Goal: Task Accomplishment & Management: Complete application form

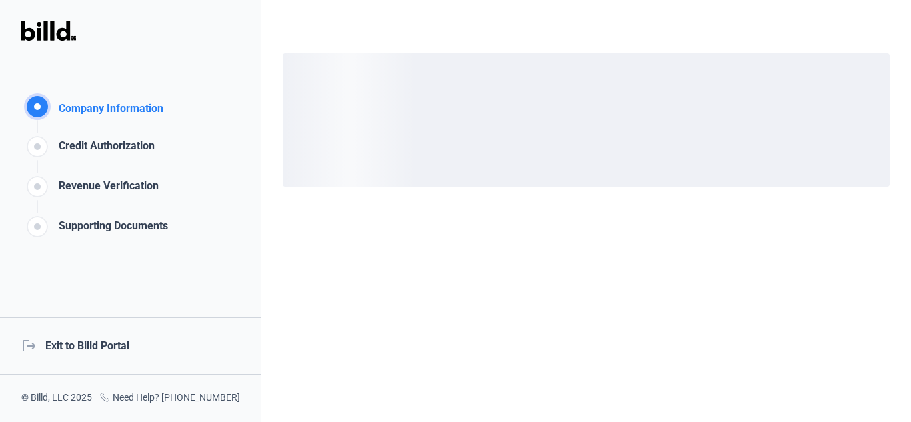
click at [107, 338] on div "logout Exit to Billd Portal" at bounding box center [131, 346] width 262 height 57
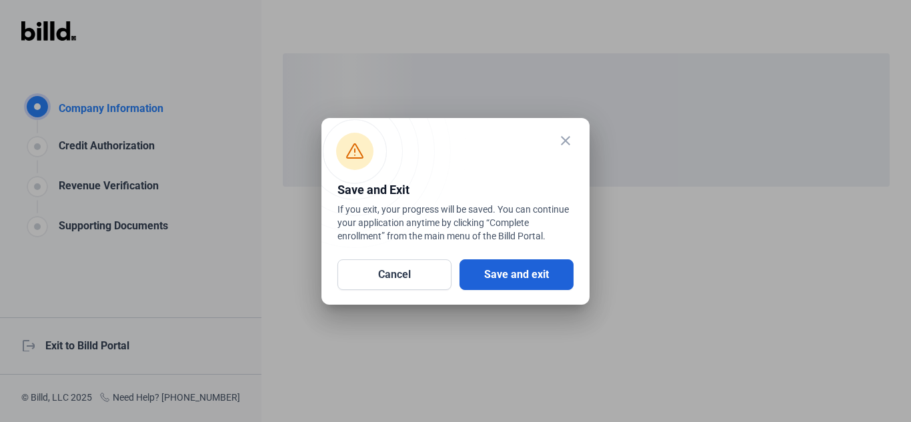
click at [546, 284] on button "Save and exit" at bounding box center [517, 275] width 114 height 31
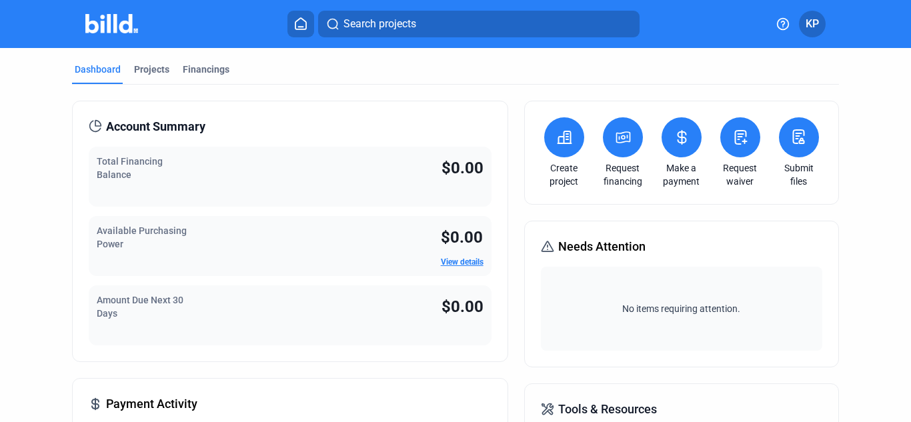
click at [608, 139] on button at bounding box center [623, 137] width 40 height 40
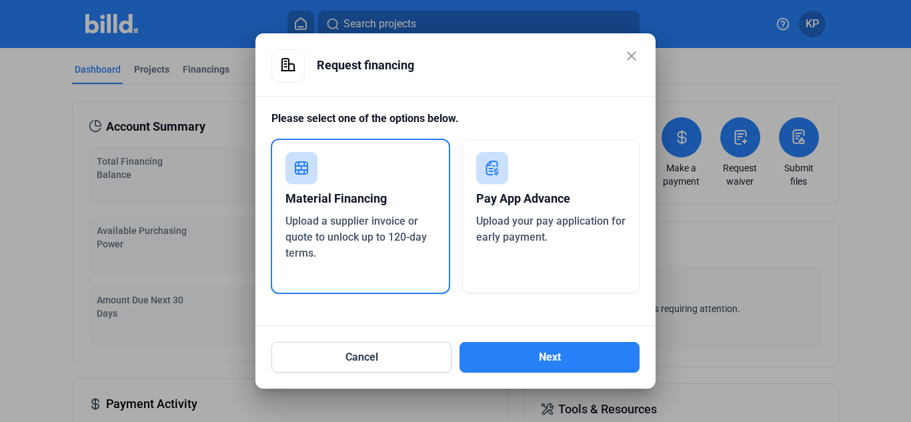
click at [587, 193] on div "Pay App Advance" at bounding box center [551, 198] width 150 height 29
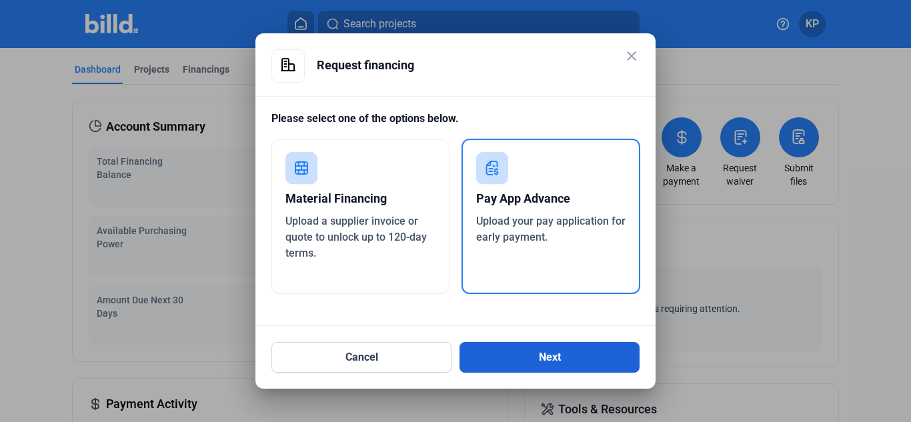
click at [608, 363] on button "Next" at bounding box center [550, 357] width 180 height 31
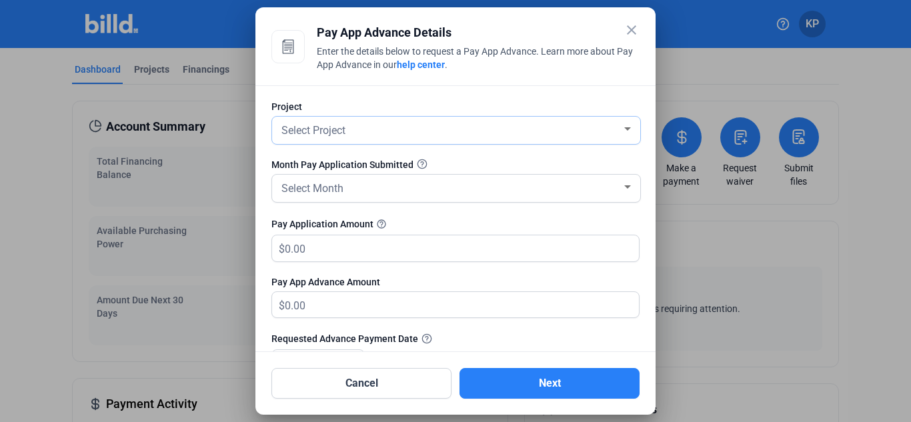
click at [529, 132] on div "Select Project" at bounding box center [450, 129] width 343 height 19
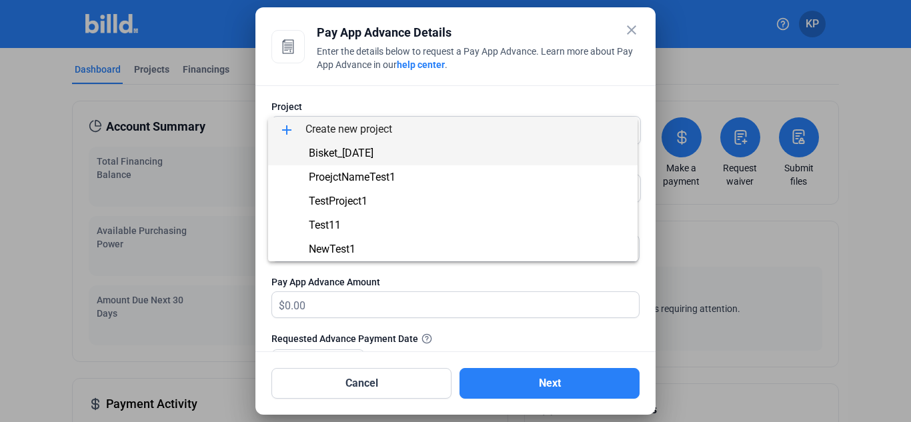
click at [500, 161] on span "Bisket_[DATE]" at bounding box center [453, 153] width 348 height 24
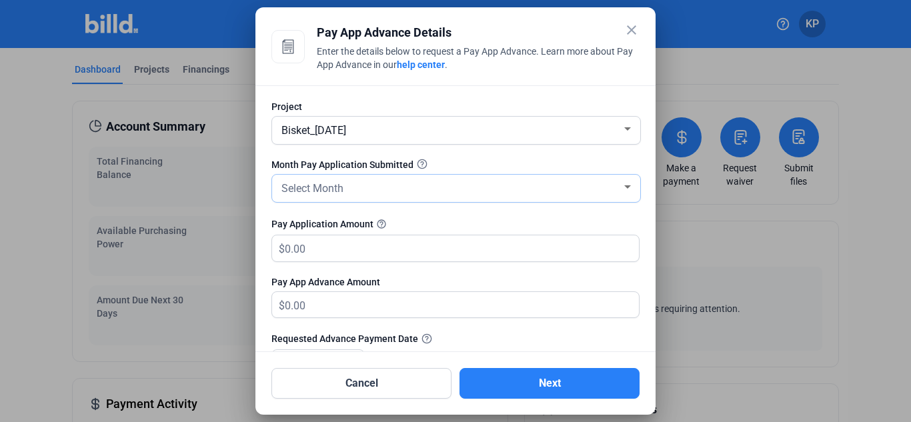
click at [500, 188] on div "Select Month" at bounding box center [450, 187] width 343 height 19
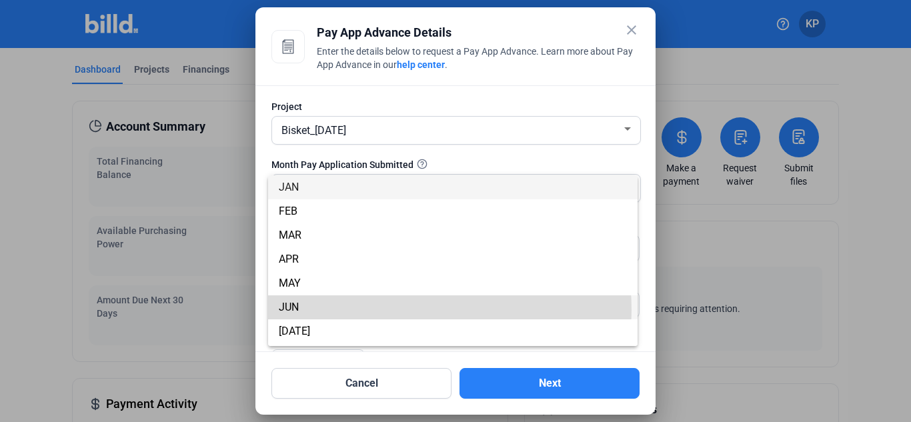
click at [401, 310] on span "JUN" at bounding box center [453, 308] width 348 height 24
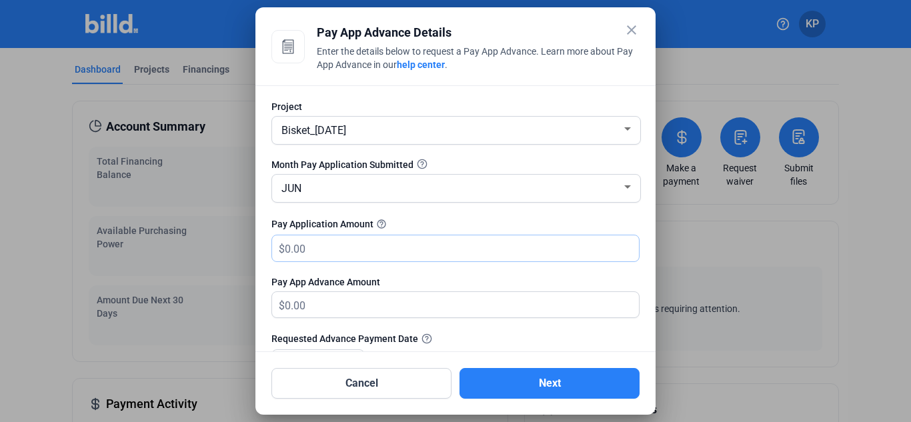
click at [399, 251] on input "text" at bounding box center [462, 249] width 354 height 26
click at [419, 277] on div "Pay App Advance Amount" at bounding box center [456, 282] width 368 height 13
click at [414, 244] on input "3,999,999" at bounding box center [462, 249] width 354 height 26
type input "3"
type input "700,000"
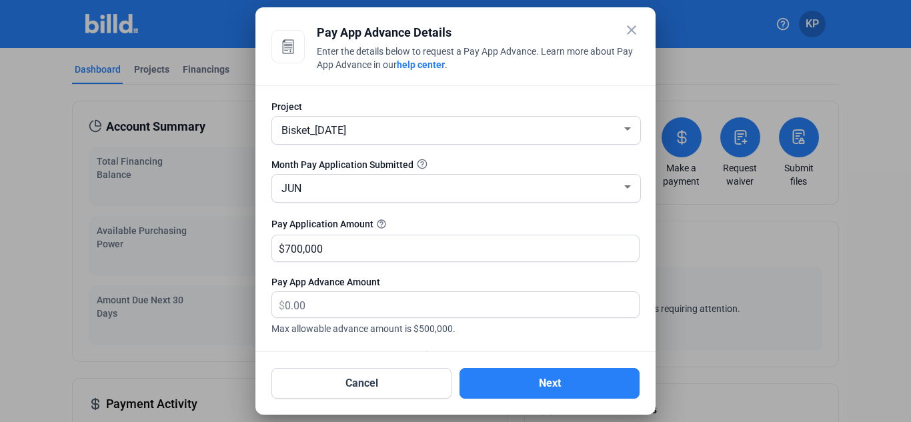
click at [522, 340] on div at bounding box center [456, 342] width 368 height 13
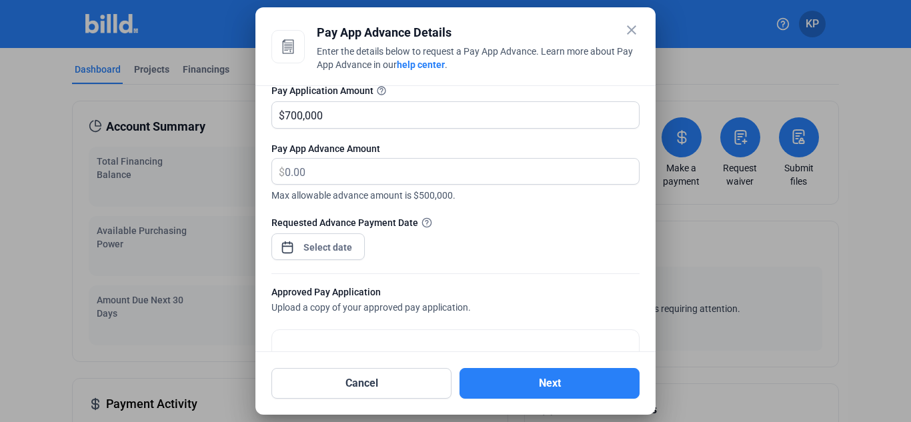
scroll to position [200, 0]
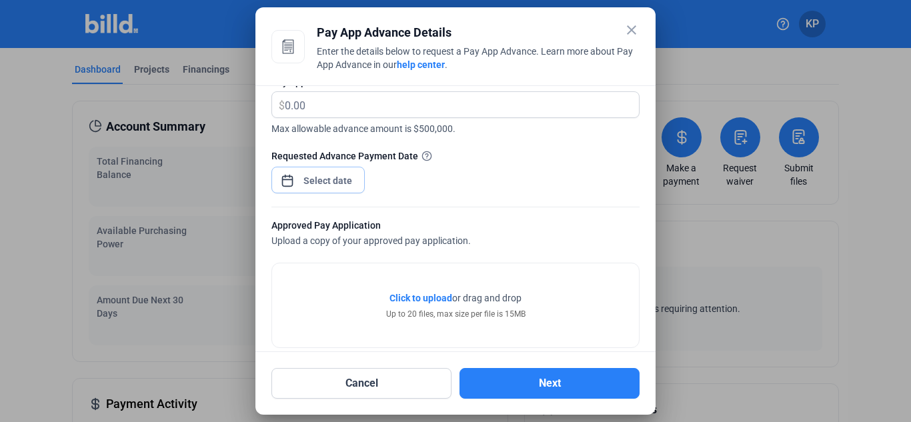
click at [312, 182] on div "close Pay App Advance Details Enter the details below to request a Pay App Adva…" at bounding box center [455, 211] width 911 height 422
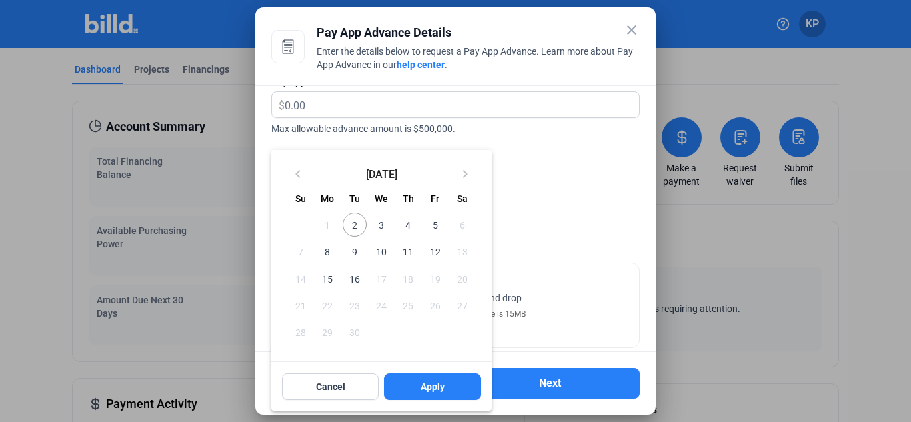
click at [330, 253] on span "8" at bounding box center [328, 252] width 24 height 24
click at [428, 385] on span "Apply" at bounding box center [433, 386] width 24 height 13
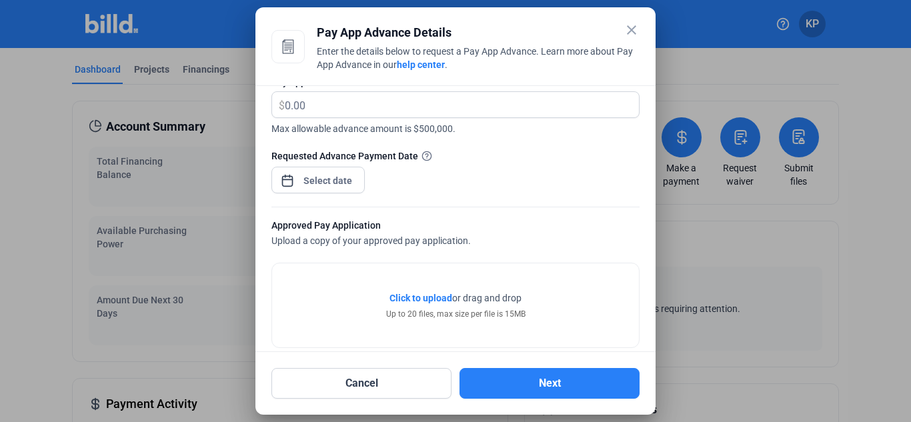
click at [428, 294] on span "Click to upload" at bounding box center [421, 298] width 63 height 11
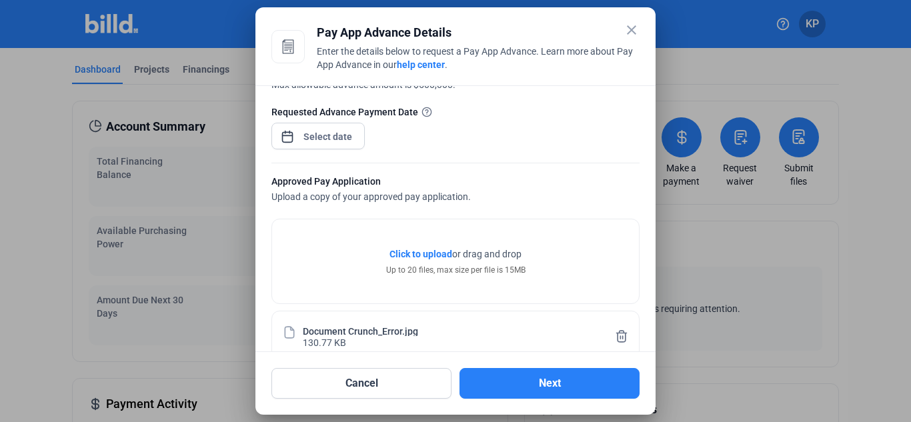
scroll to position [345, 0]
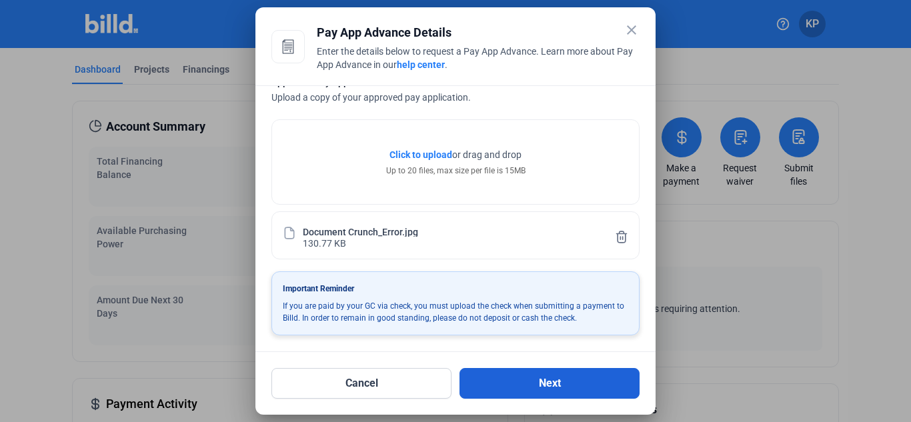
click at [564, 378] on button "Next" at bounding box center [550, 383] width 180 height 31
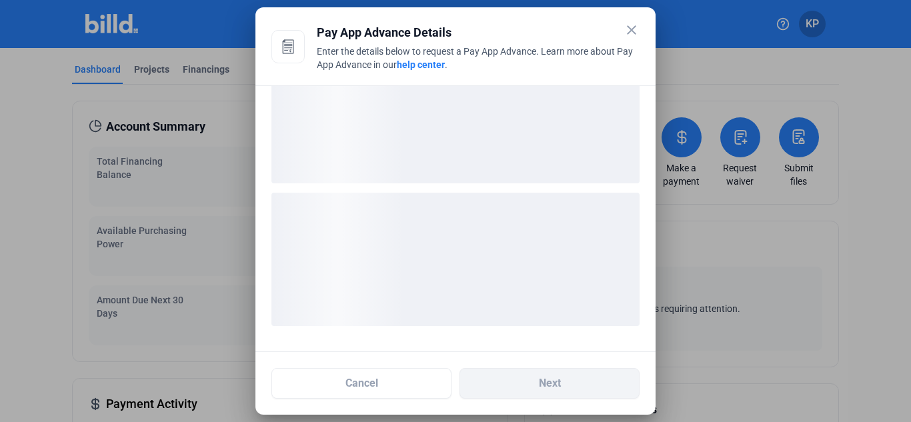
scroll to position [50, 0]
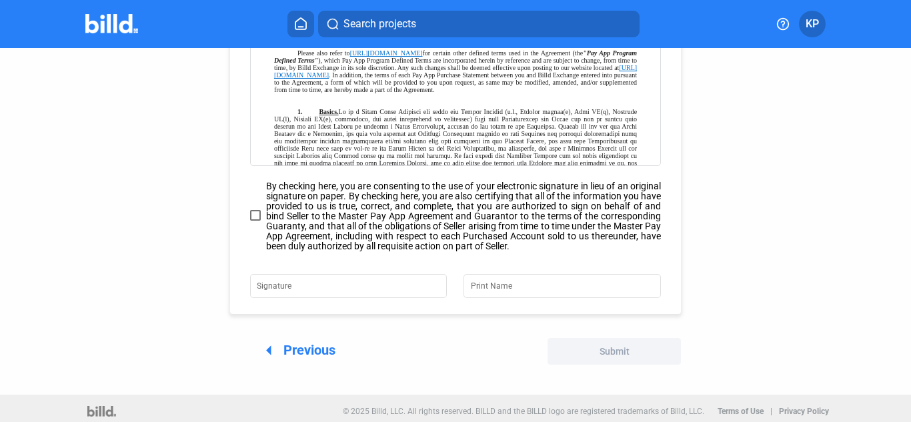
scroll to position [221, 0]
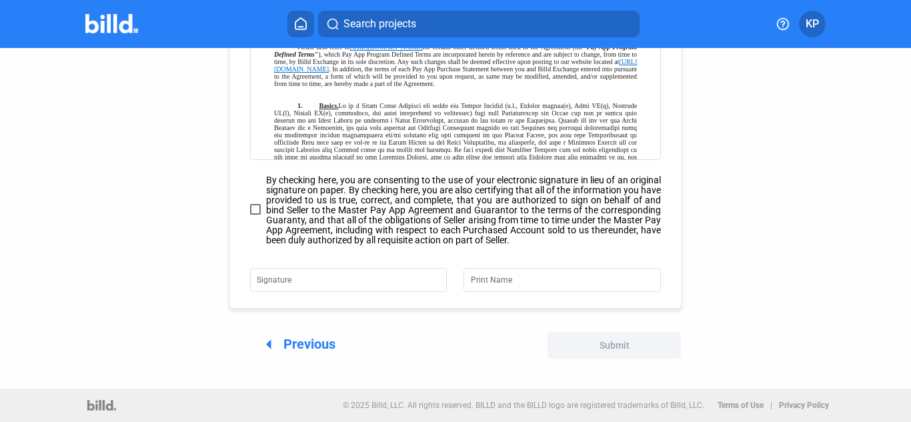
click at [256, 211] on span at bounding box center [255, 209] width 11 height 11
click at [0, 0] on input "By checking here, you are consenting to the use of your electronic signature in…" at bounding box center [0, 0] width 0 height 0
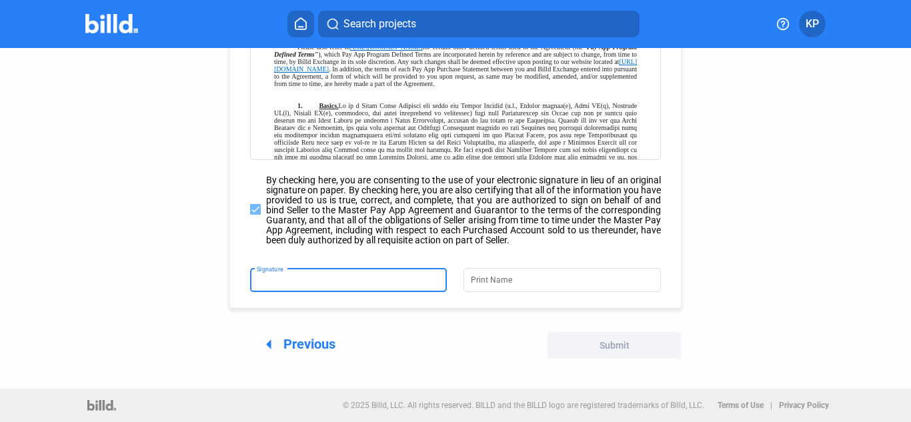
click at [302, 277] on input "Signature" at bounding box center [348, 279] width 183 height 19
type input "[PERSON_NAME]"
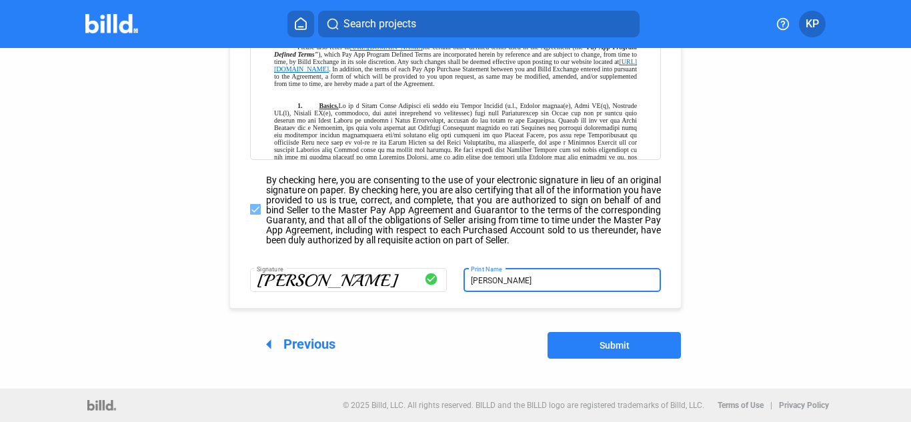
type input "[PERSON_NAME]"
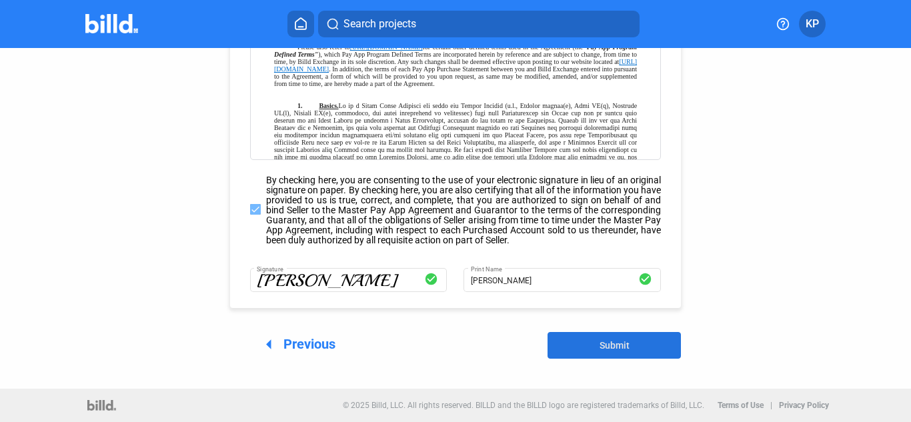
click at [602, 354] on button "Submit" at bounding box center [614, 345] width 133 height 27
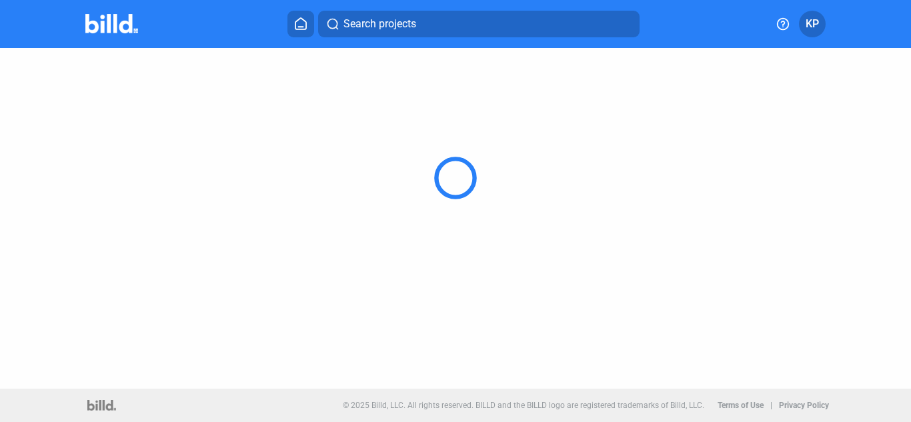
scroll to position [81, 0]
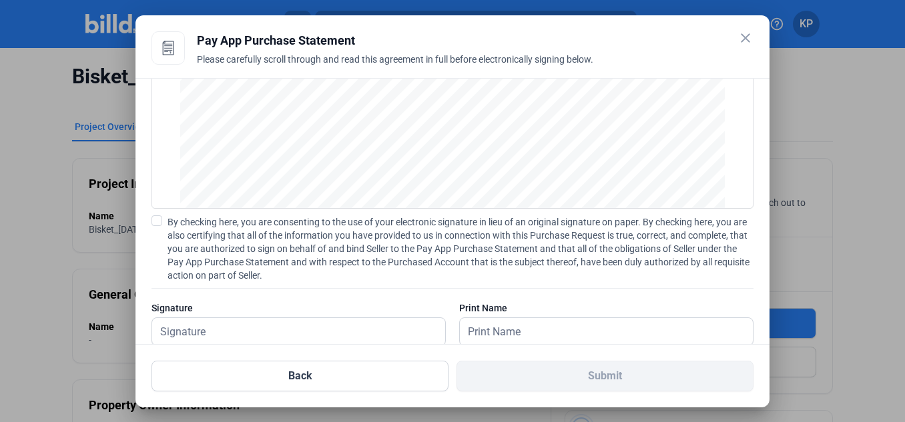
scroll to position [153, 0]
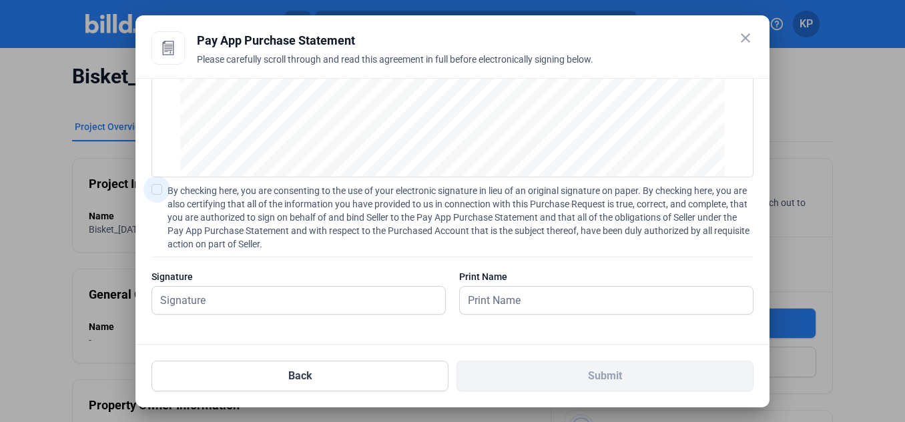
click at [158, 190] on span at bounding box center [156, 189] width 11 height 11
click at [0, 0] on input "By checking here, you are consenting to the use of your electronic signature in…" at bounding box center [0, 0] width 0 height 0
click at [231, 302] on input "text" at bounding box center [291, 300] width 278 height 27
type input "[PERSON_NAME]"
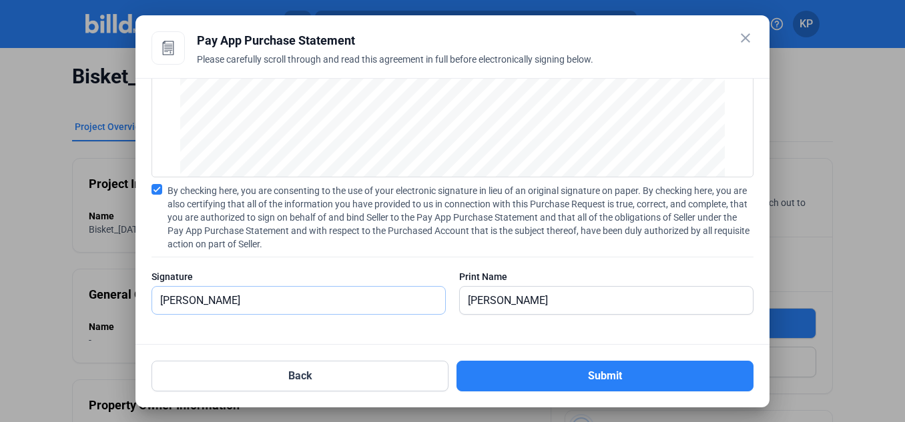
scroll to position [1693, 0]
click at [501, 299] on input "[PERSON_NAME]" at bounding box center [606, 300] width 293 height 27
type input "K"
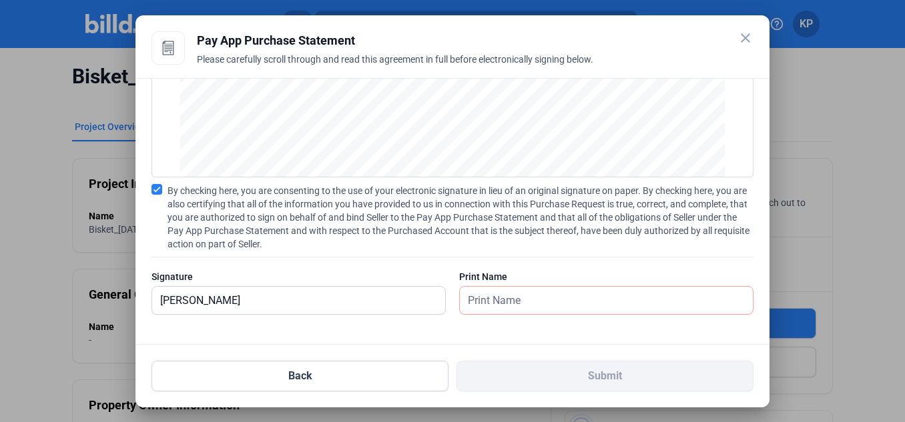
click at [420, 272] on div "Signature" at bounding box center [298, 276] width 294 height 13
click at [400, 299] on input "[PERSON_NAME]" at bounding box center [291, 300] width 278 height 27
type input "K"
click at [402, 280] on div "Signature" at bounding box center [298, 276] width 294 height 13
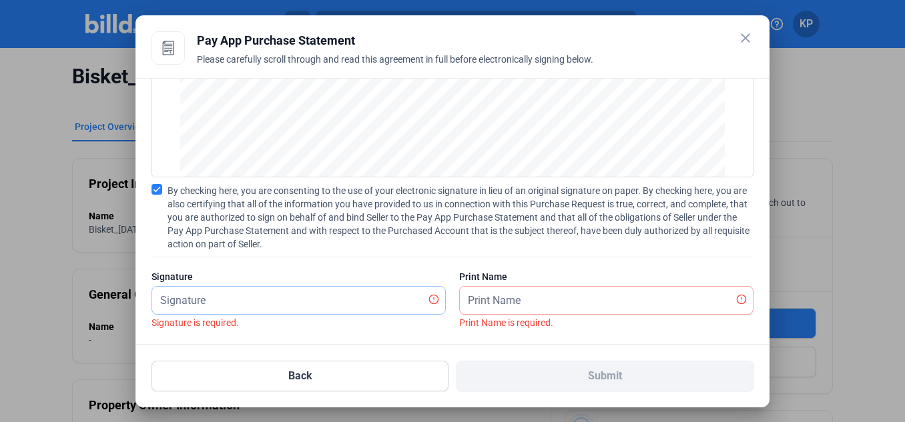
click at [391, 305] on input "text" at bounding box center [291, 300] width 278 height 27
type input "[PERSON_NAME]"
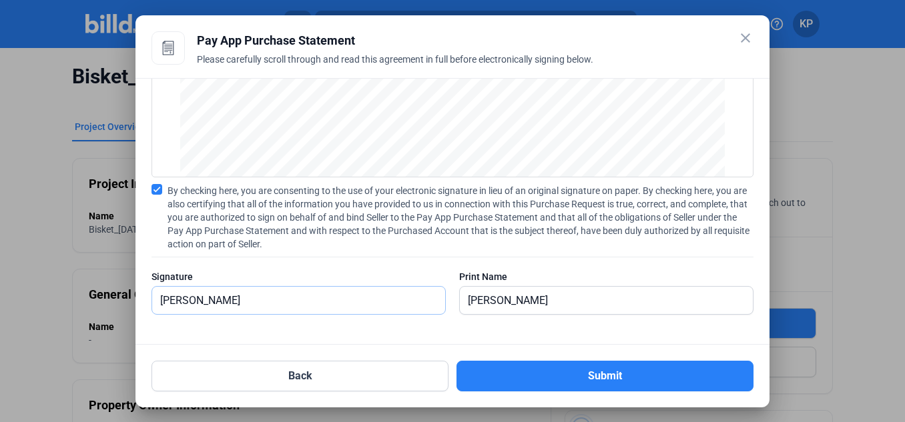
click at [326, 298] on input "[PERSON_NAME]" at bounding box center [298, 300] width 293 height 27
type input "K"
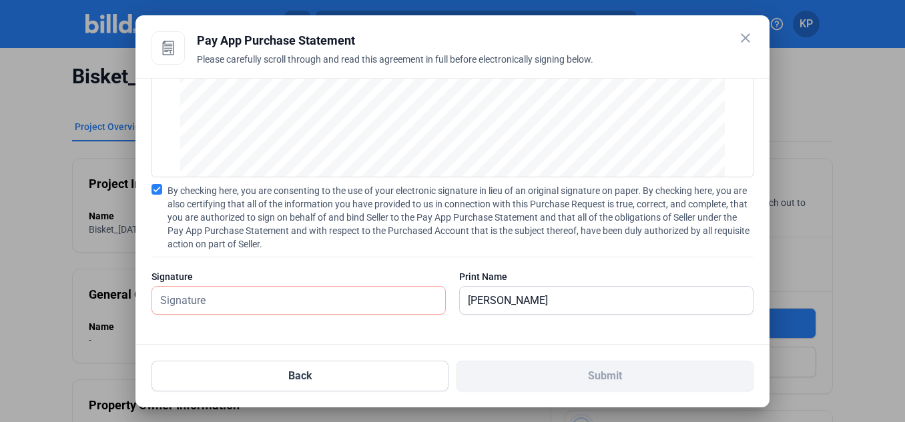
click at [318, 268] on div "By checking here, you are consenting to the use of your electronic signature in…" at bounding box center [452, 256] width 602 height 144
click at [317, 298] on input "text" at bounding box center [291, 300] width 278 height 27
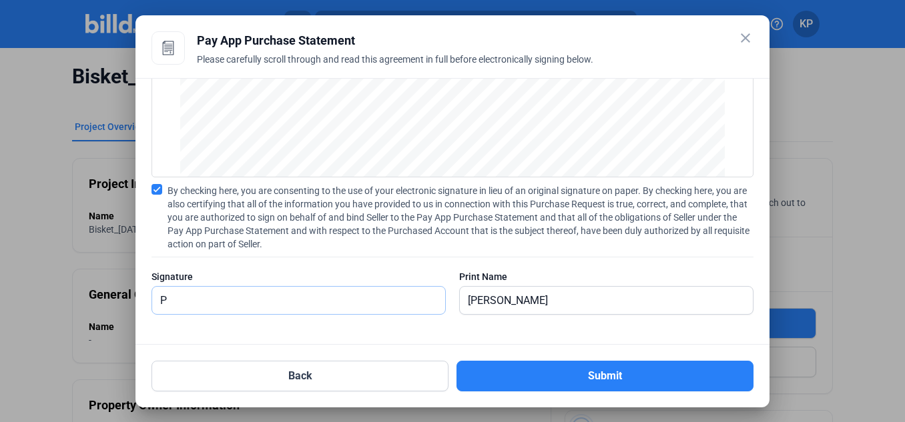
scroll to position [1693, 0]
click at [522, 334] on div "PAY APP PURCHASE STATEMENT This PAY APP PURCHASE STATEMENT is being executed an…" at bounding box center [452, 211] width 634 height 267
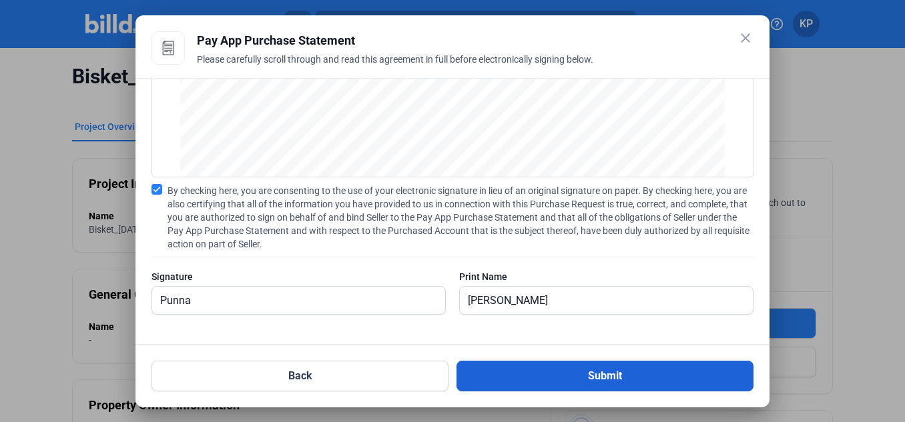
click at [538, 375] on button "Submit" at bounding box center [604, 376] width 297 height 31
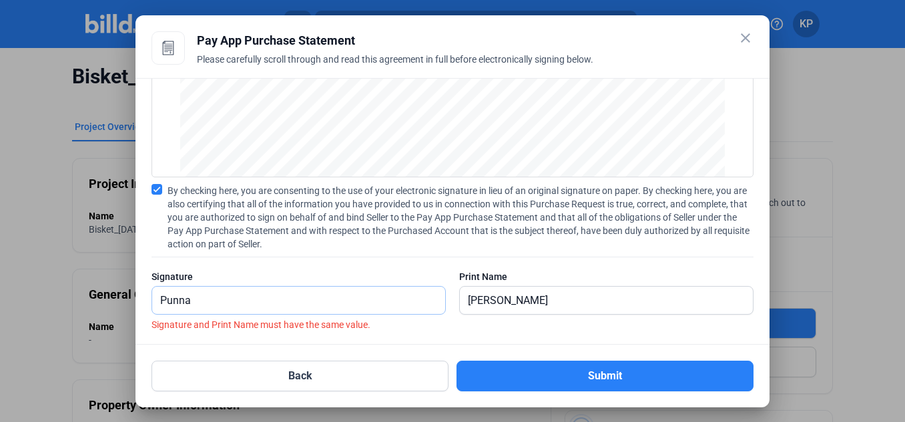
click at [364, 300] on input "Punna" at bounding box center [298, 300] width 293 height 27
type input "P"
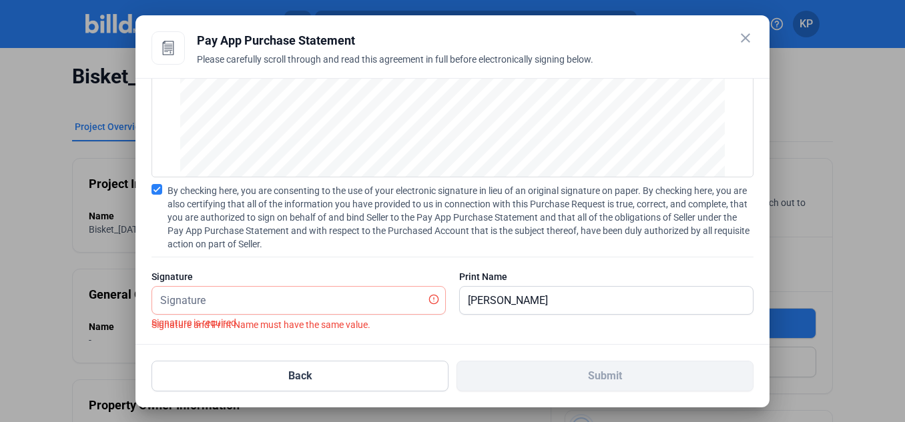
click at [363, 272] on div "Signature" at bounding box center [298, 276] width 294 height 13
click at [321, 301] on input "text" at bounding box center [291, 300] width 278 height 27
type input "[PERSON_NAME]"
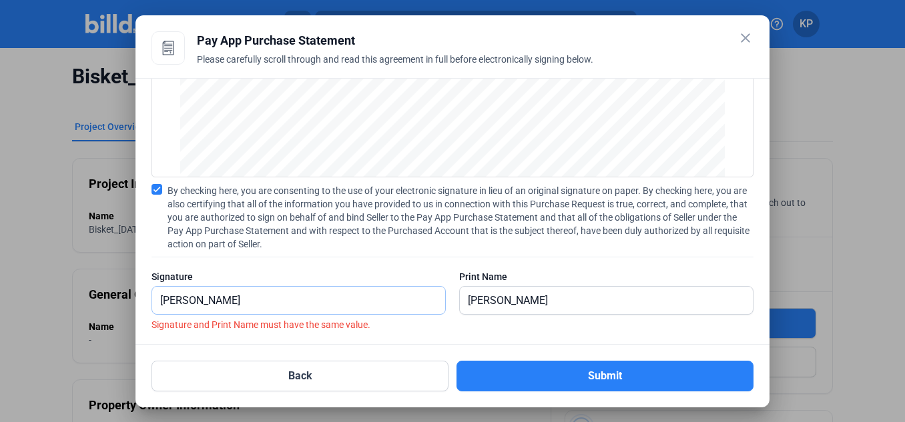
scroll to position [1693, 0]
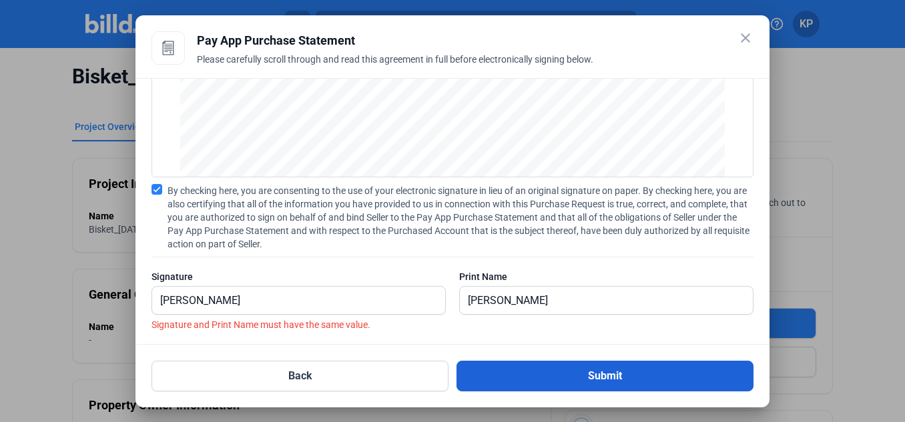
click at [534, 380] on button "Submit" at bounding box center [604, 376] width 297 height 31
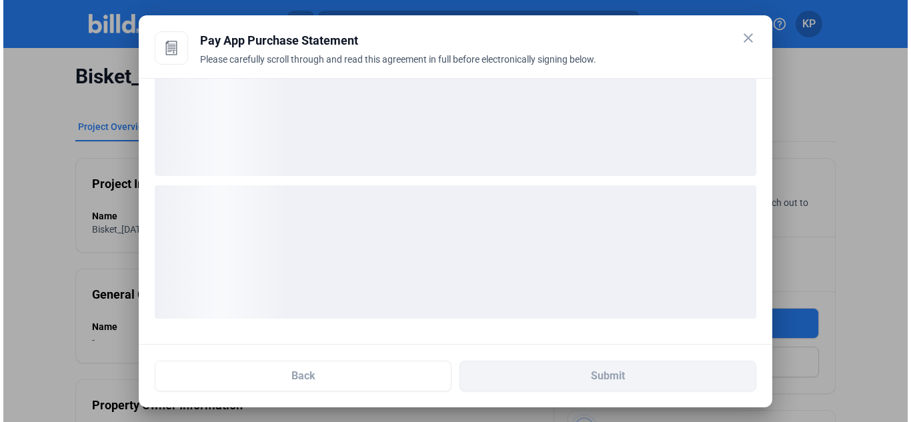
scroll to position [50, 0]
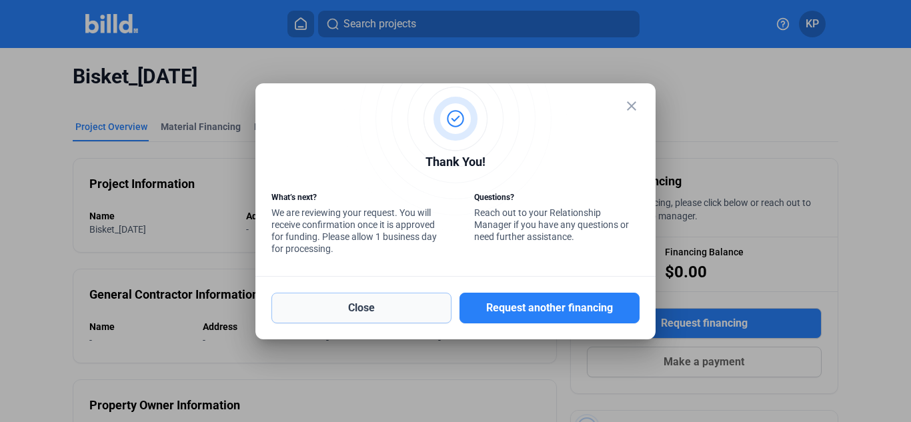
click at [400, 299] on button "Close" at bounding box center [362, 308] width 180 height 31
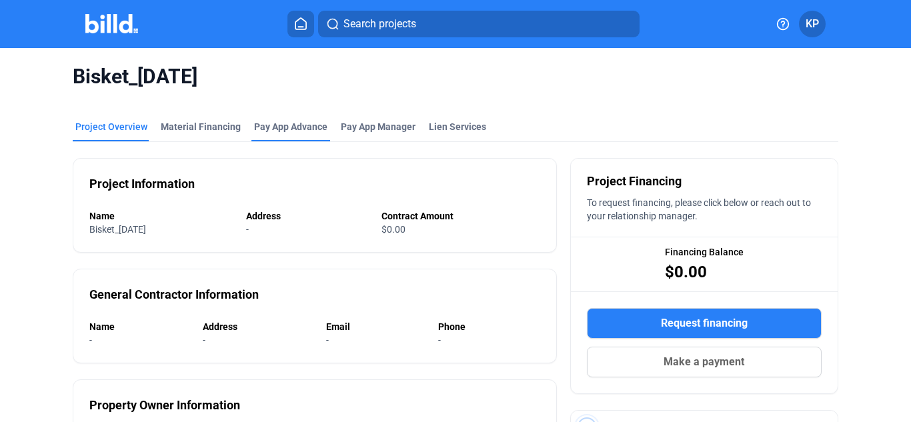
click at [299, 127] on div "Pay App Advance" at bounding box center [290, 126] width 73 height 13
